Goal: Navigation & Orientation: Find specific page/section

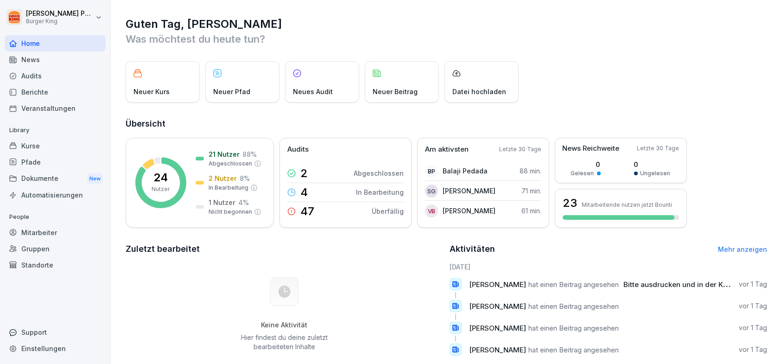
click at [29, 60] on div "News" at bounding box center [55, 59] width 101 height 16
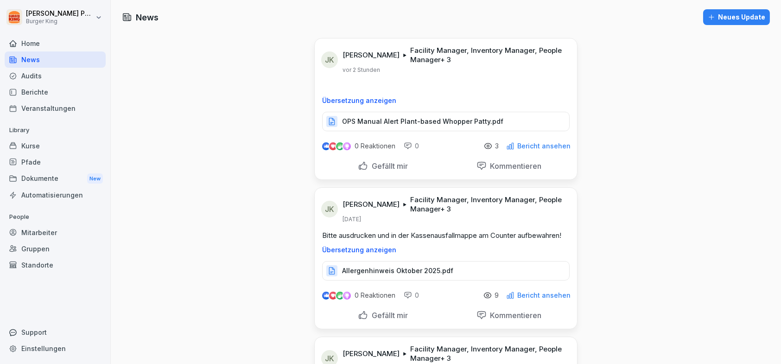
click at [448, 125] on p "OPS Manual Alert Plant-based Whopper Patty.pdf" at bounding box center [422, 121] width 161 height 9
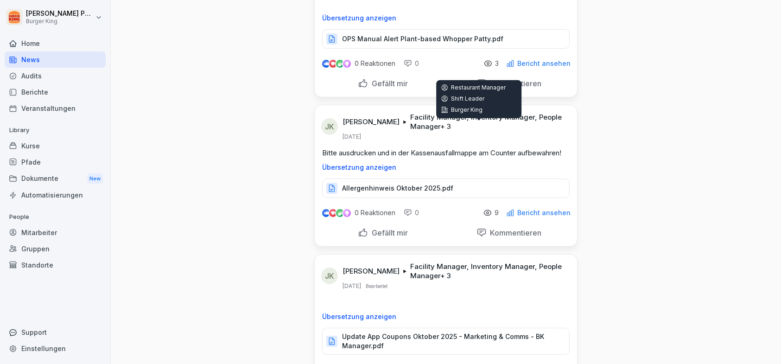
scroll to position [93, 0]
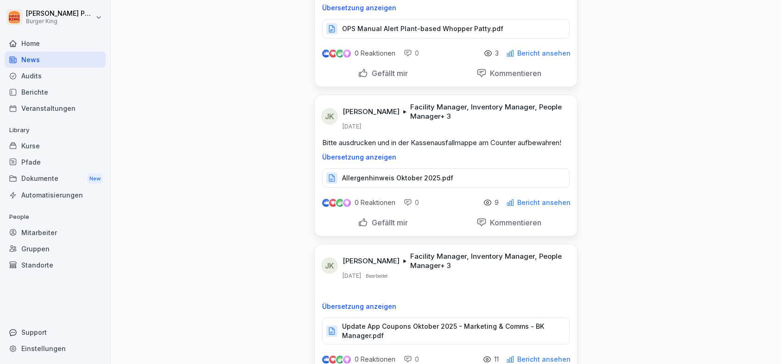
click at [393, 180] on p "Allergenhinweis Oktober 2025.pdf" at bounding box center [397, 177] width 111 height 9
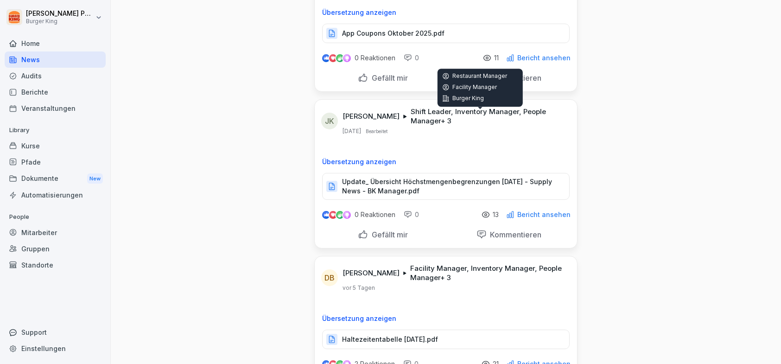
scroll to position [556, 0]
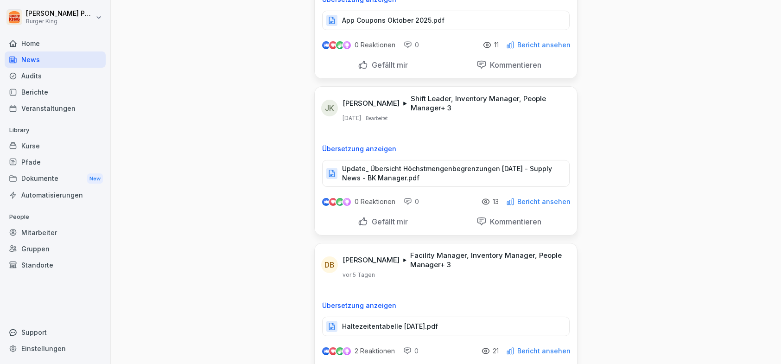
click at [422, 176] on p "Update_ Übersicht Höchstmengenbegrenzungen [DATE] - Supply News - BK Manager.pdf" at bounding box center [451, 173] width 218 height 19
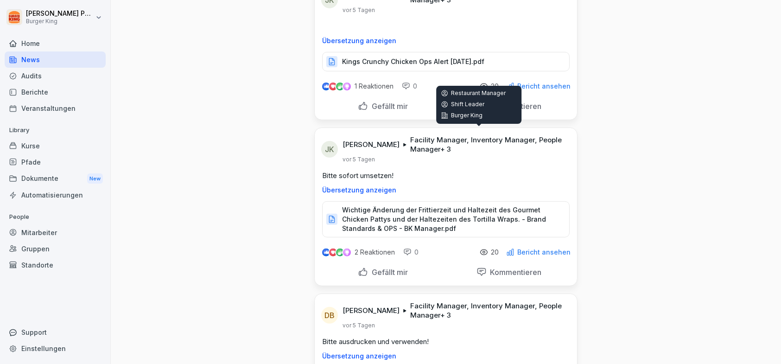
scroll to position [973, 0]
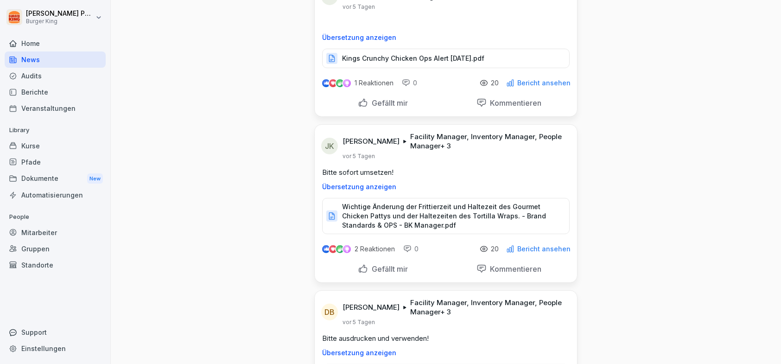
click at [454, 139] on p "Facility Manager, Inventory Manager, People Manager + 3" at bounding box center [488, 141] width 156 height 19
click at [420, 139] on p "Facility Manager, Inventory Manager, People Manager + 3" at bounding box center [488, 141] width 156 height 19
click at [413, 147] on p "Facility Manager, Inventory Manager, People Manager + 3" at bounding box center [488, 141] width 156 height 19
click at [41, 23] on html "[PERSON_NAME] Burger King Home News Audits Berichte Veranstaltungen Library Kur…" at bounding box center [390, 182] width 781 height 364
click at [159, 171] on html "[PERSON_NAME] Burger King Home News Audits Berichte Veranstaltungen Library Kur…" at bounding box center [390, 182] width 781 height 364
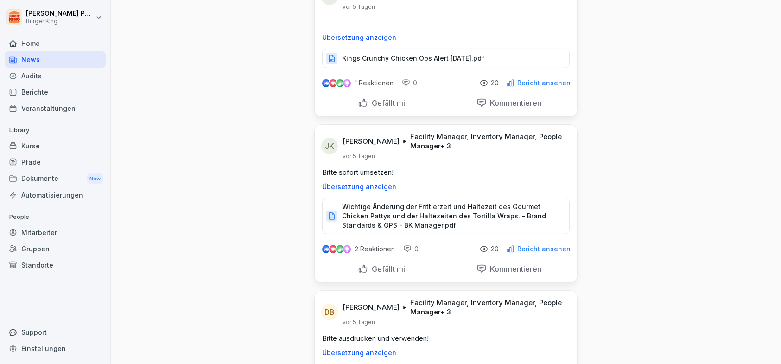
click at [25, 40] on div "Home" at bounding box center [55, 43] width 101 height 16
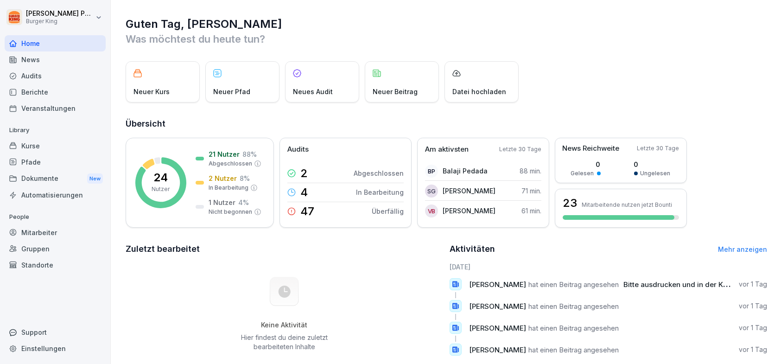
click at [35, 76] on div "Audits" at bounding box center [55, 76] width 101 height 16
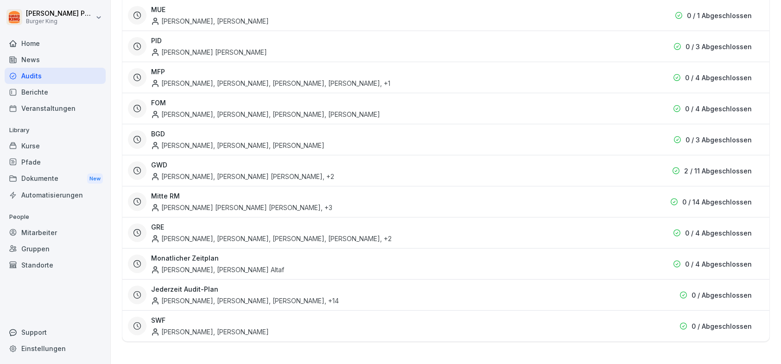
scroll to position [335, 0]
click at [339, 296] on div "[PERSON_NAME], [PERSON_NAME], [PERSON_NAME] , +14" at bounding box center [245, 301] width 188 height 10
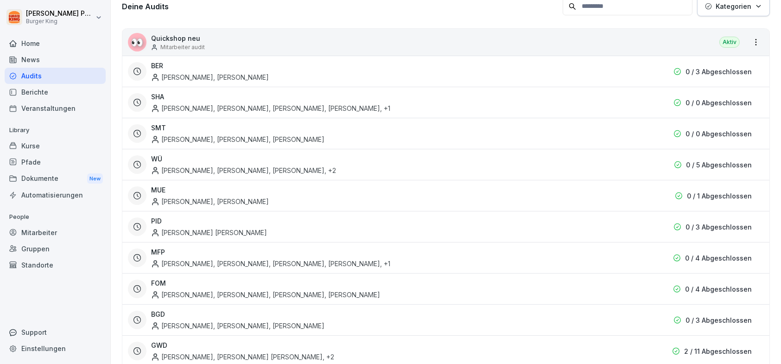
scroll to position [150, 0]
click at [702, 69] on p "0 / 3 Abgeschlossen" at bounding box center [718, 72] width 66 height 10
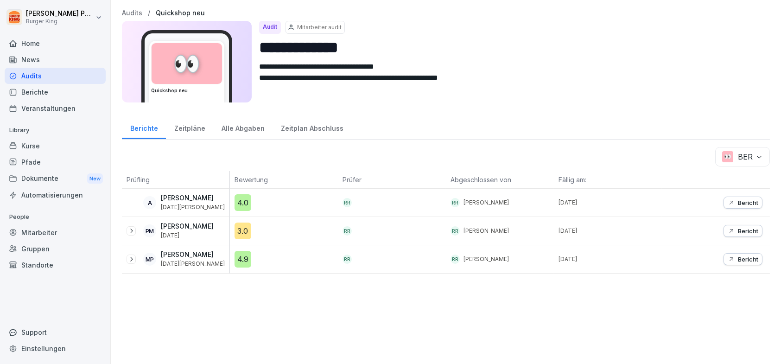
click at [46, 42] on div "Home" at bounding box center [55, 43] width 101 height 16
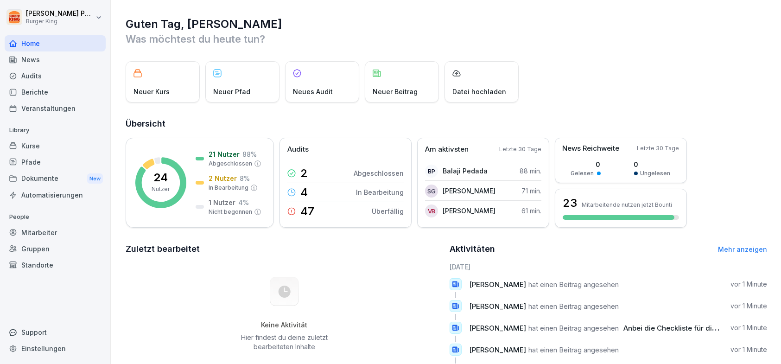
click at [46, 42] on div "Home" at bounding box center [55, 43] width 101 height 16
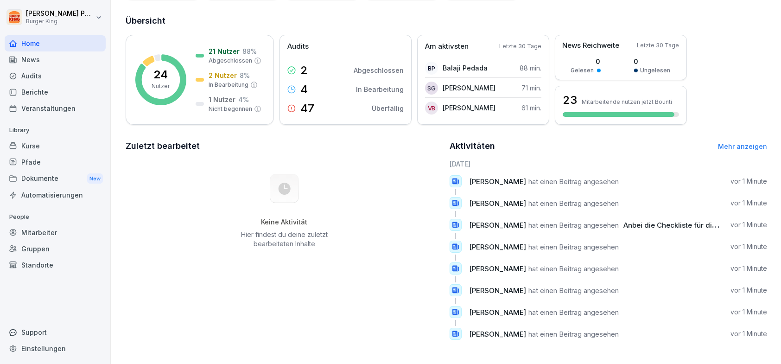
scroll to position [63, 0]
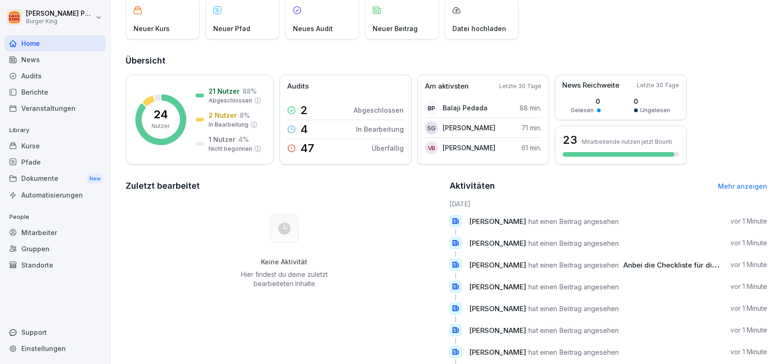
click at [668, 263] on span "Anbei die Checkliste für die Kings Whisky BBQ Promo. Bitte ausdrucken und abarb…" at bounding box center [771, 264] width 296 height 9
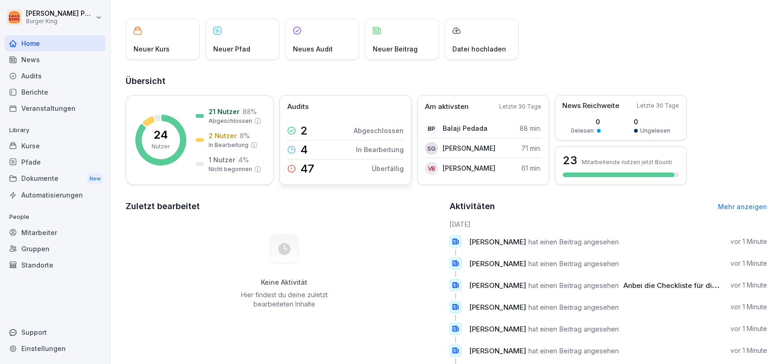
scroll to position [0, 0]
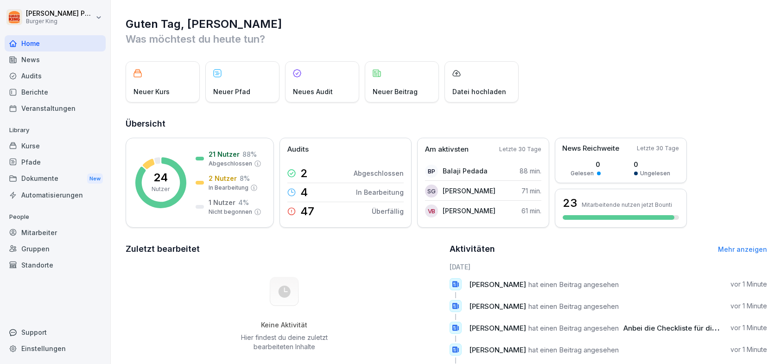
click at [59, 13] on html "[PERSON_NAME] Burger King Home News Audits Berichte Veranstaltungen Library Kur…" at bounding box center [390, 182] width 781 height 364
click at [71, 60] on div "Abmelden" at bounding box center [59, 58] width 92 height 17
